Goal: Task Accomplishment & Management: Manage account settings

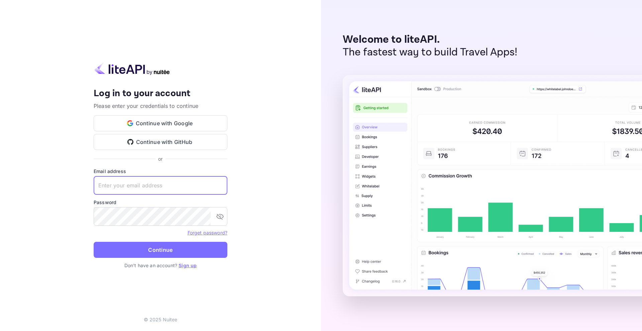
click at [155, 187] on input "text" at bounding box center [161, 185] width 134 height 19
click at [170, 121] on button "Continue with Google" at bounding box center [161, 123] width 134 height 16
click at [151, 190] on input "text" at bounding box center [161, 185] width 134 height 19
type input "[EMAIL_ADDRESS][DOMAIN_NAME]"
click at [211, 236] on link "Forget password?" at bounding box center [208, 232] width 40 height 7
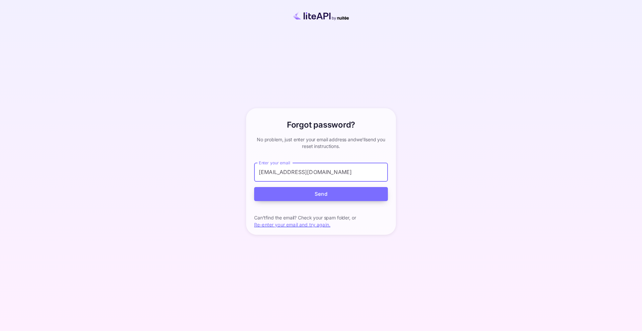
type input "[EMAIL_ADDRESS][DOMAIN_NAME]"
click at [291, 191] on button "Send" at bounding box center [321, 194] width 134 height 14
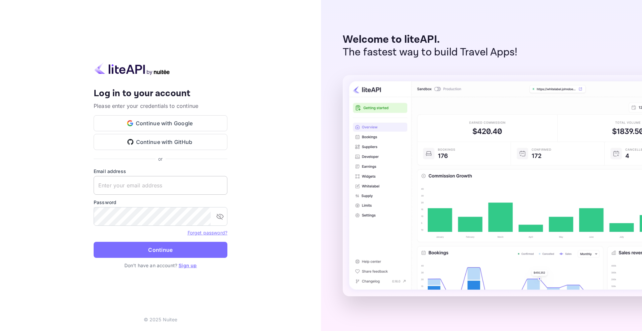
click at [130, 181] on input "text" at bounding box center [161, 185] width 134 height 19
paste input "Anjingkamu123!"
drag, startPoint x: 150, startPoint y: 186, endPoint x: 16, endPoint y: 190, distance: 133.8
click at [17, 191] on div "Your account has been created successfully, a confirmation link has been sent t…" at bounding box center [160, 165] width 321 height 331
type input "[EMAIL_ADDRESS][DOMAIN_NAME]"
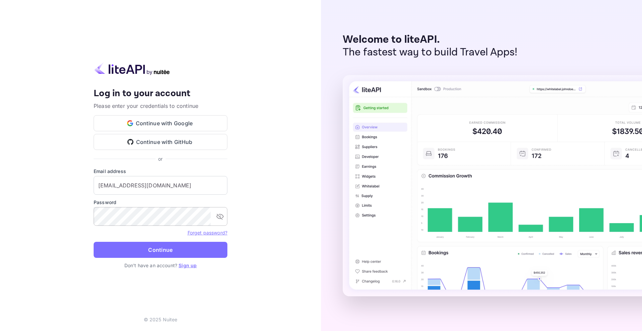
click at [212, 214] on div "​" at bounding box center [161, 216] width 134 height 19
click at [217, 217] on icon "toggle password visibility" at bounding box center [220, 217] width 8 height 8
click at [165, 247] on button "Continue" at bounding box center [161, 250] width 134 height 16
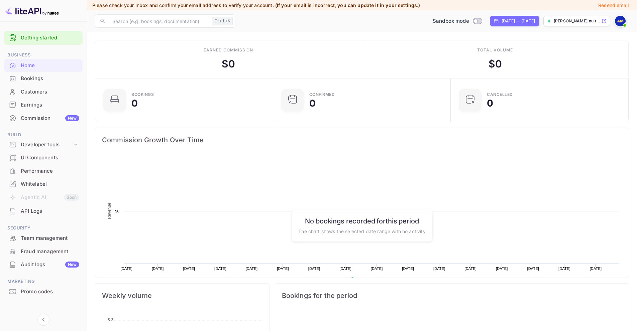
scroll to position [104, 169]
click at [573, 24] on div "[PERSON_NAME].nuit..." at bounding box center [576, 21] width 67 height 11
